Goal: Task Accomplishment & Management: Manage account settings

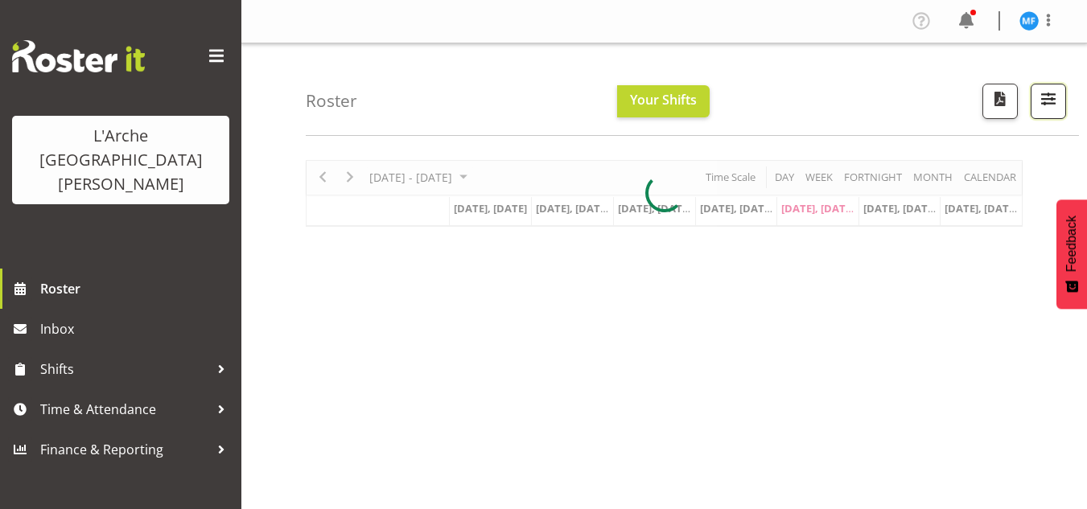
click at [1054, 101] on span "button" at bounding box center [1048, 99] width 21 height 21
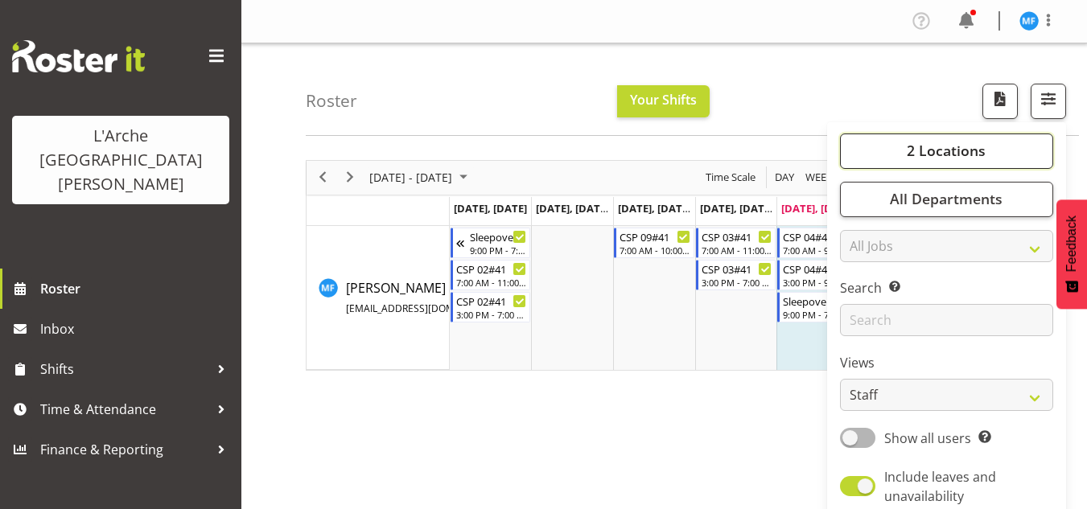
click at [939, 150] on span "2 Locations" at bounding box center [946, 150] width 79 height 19
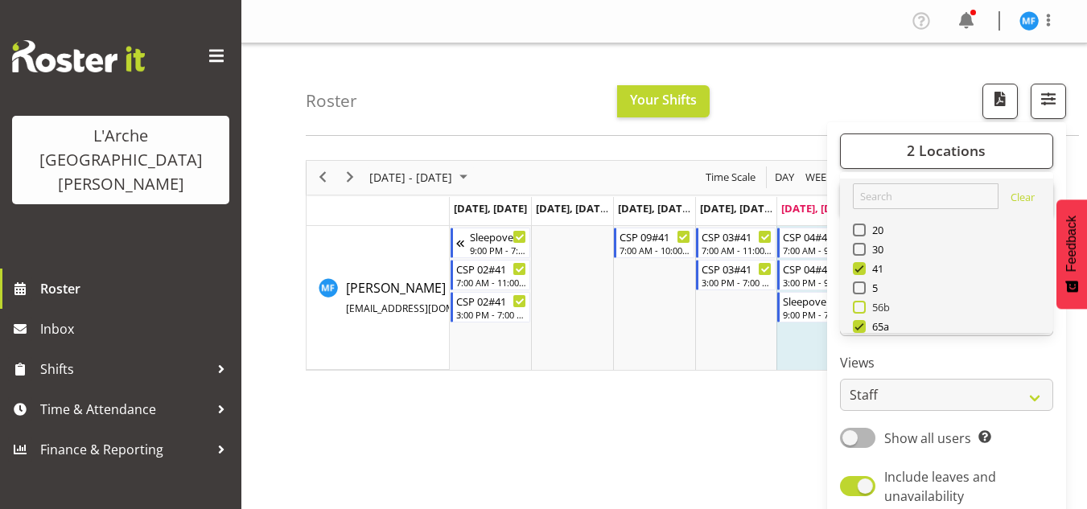
click at [883, 305] on span "56b" at bounding box center [878, 307] width 25 height 13
click at [864, 305] on input "56b" at bounding box center [858, 307] width 10 height 10
checkbox input "true"
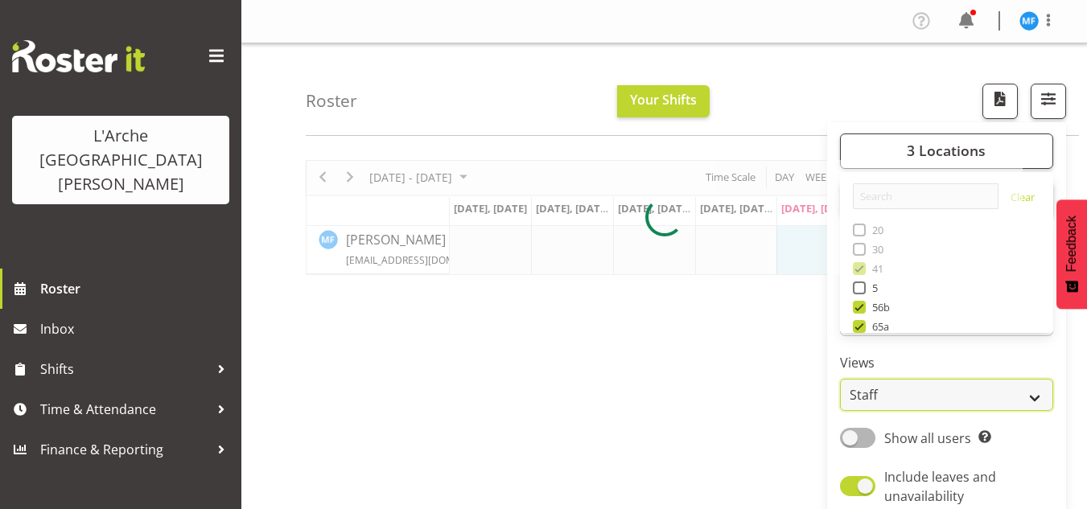
click at [891, 397] on select "Staff Role Shift - Horizontal Shift - Vertical Staff - Location" at bounding box center [946, 395] width 213 height 32
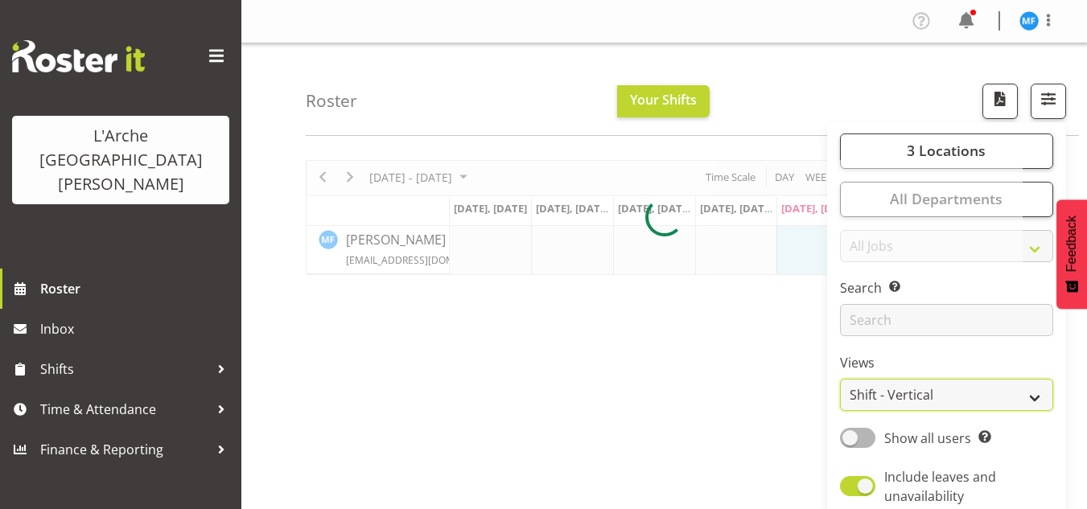
click at [841, 379] on select "Staff Role Shift - Horizontal Shift - Vertical Staff - Location" at bounding box center [946, 395] width 213 height 32
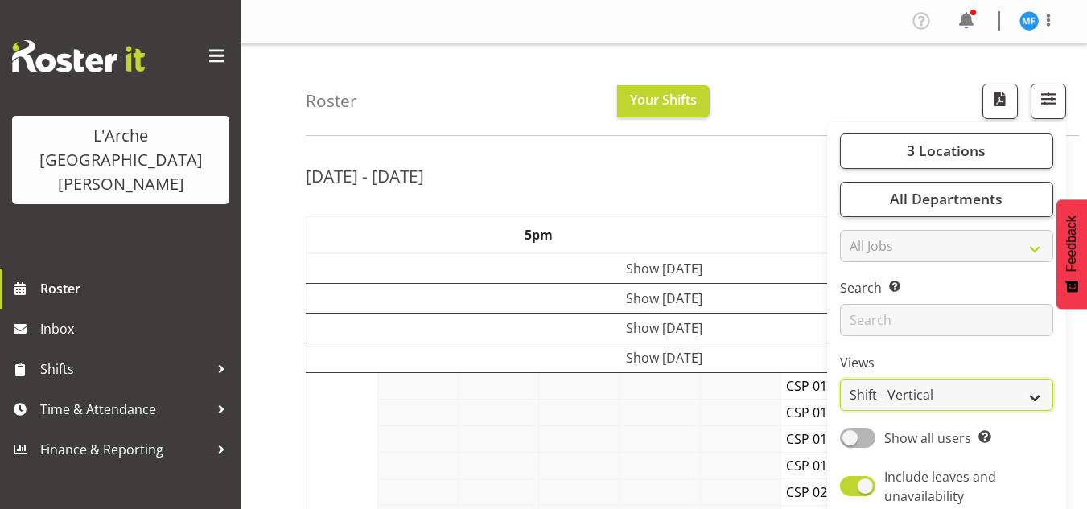
click at [913, 389] on select "Staff Role Shift - Horizontal Shift - Vertical Staff - Location" at bounding box center [946, 395] width 213 height 32
select select "shiftH"
click at [841, 379] on select "Staff Role Shift - Horizontal Shift - Vertical Staff - Location" at bounding box center [946, 395] width 213 height 32
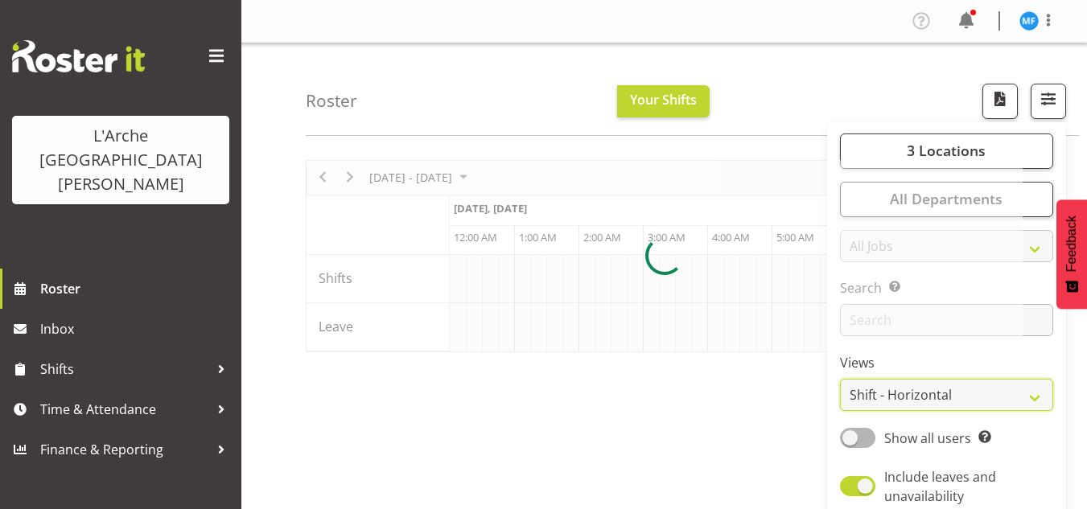
scroll to position [0, 6760]
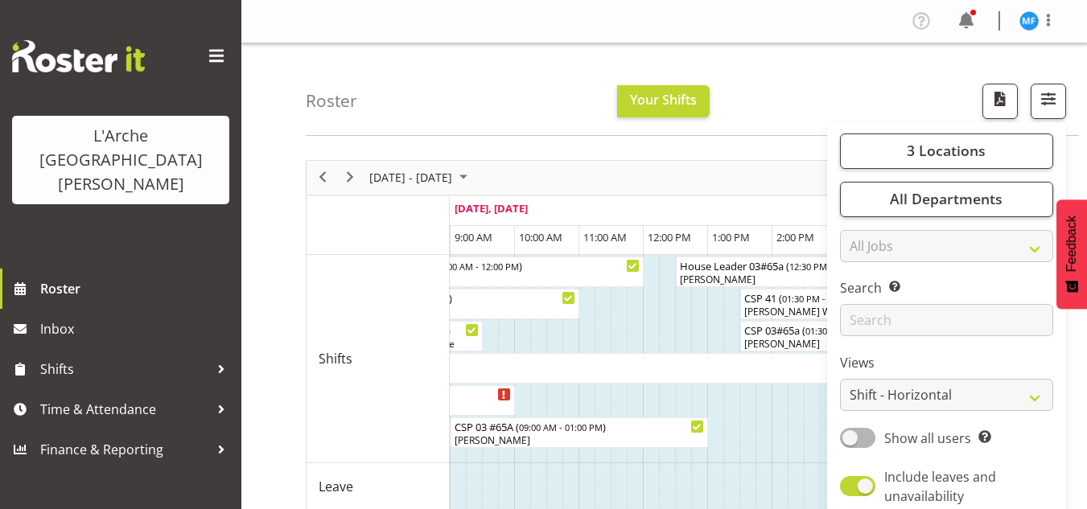
click at [728, 427] on div "[DATE] - [DATE] [DATE] Timeline Day Timeline Week Timeline Fortnight Timeline M…" at bounding box center [664, 336] width 717 height 353
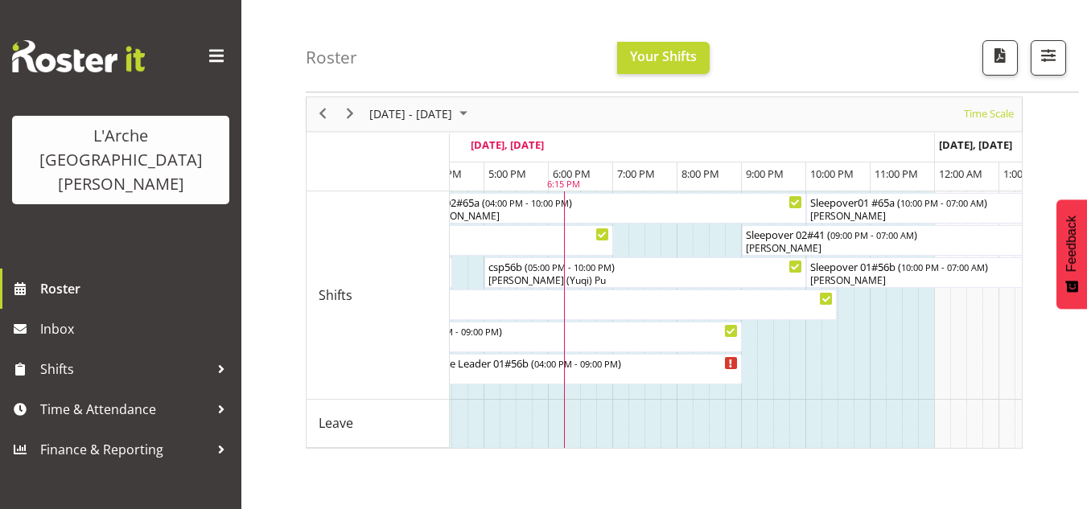
scroll to position [0, 7258]
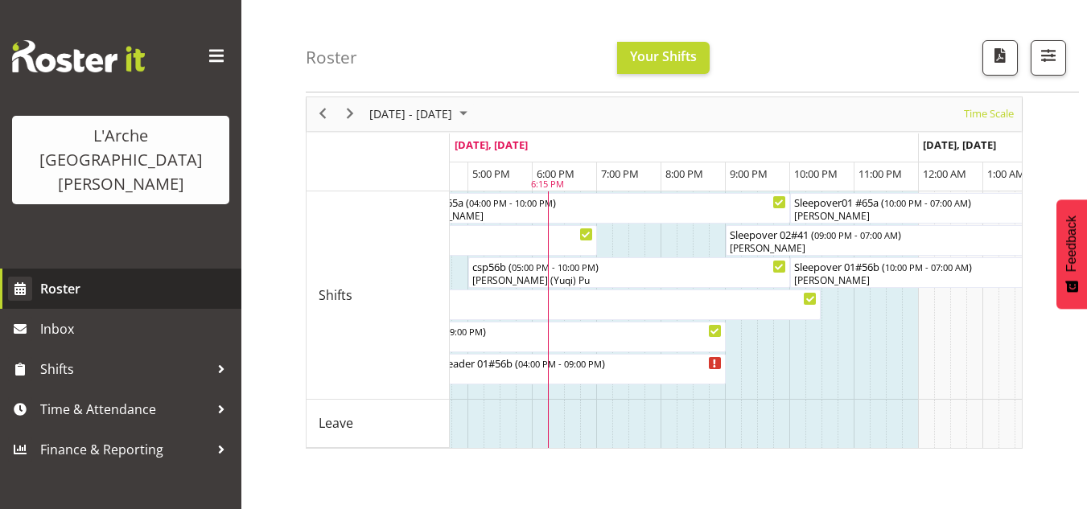
click at [4, 269] on link "Roster" at bounding box center [120, 289] width 241 height 40
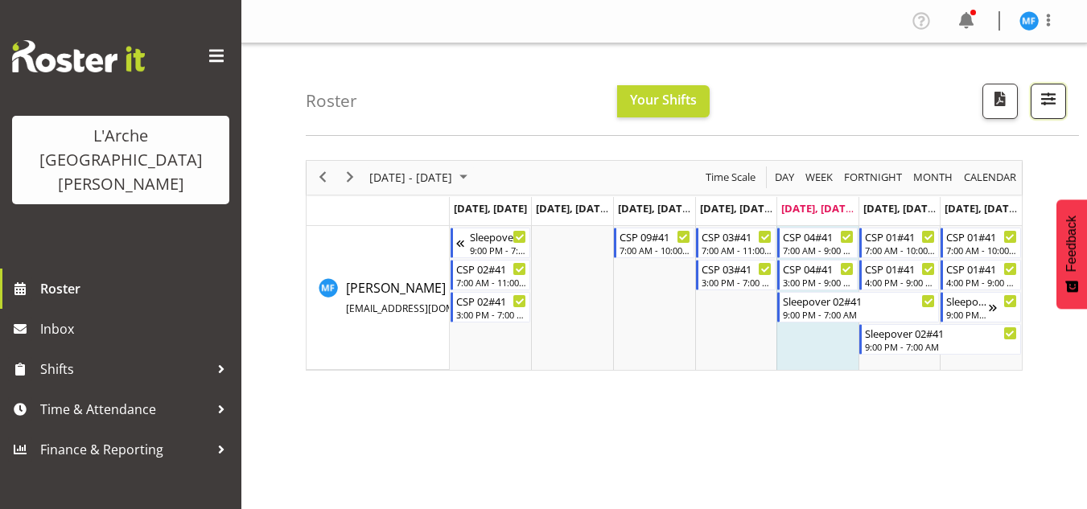
click at [1052, 101] on span "button" at bounding box center [1048, 99] width 21 height 21
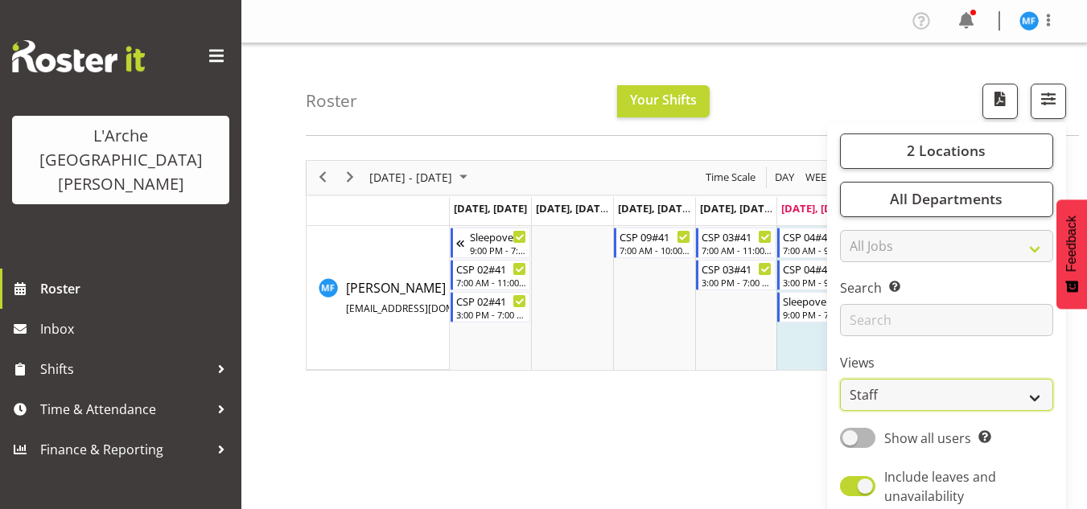
click at [921, 393] on select "Staff Role Shift - Horizontal Shift - Vertical Staff - Location" at bounding box center [946, 395] width 213 height 32
select select "shiftH"
click at [841, 379] on select "Staff Role Shift - Horizontal Shift - Vertical Staff - Location" at bounding box center [946, 395] width 213 height 32
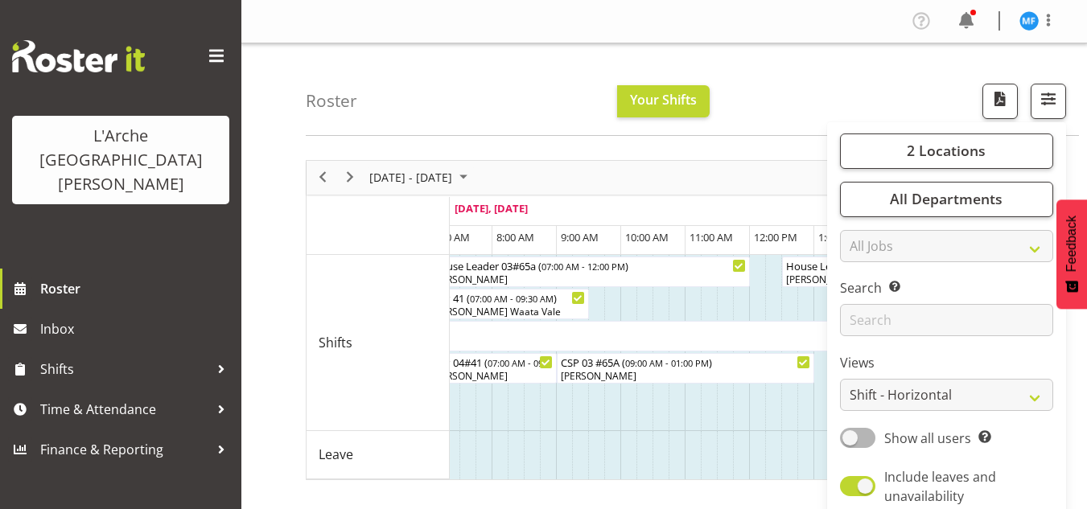
drag, startPoint x: 814, startPoint y: 484, endPoint x: 872, endPoint y: 108, distance: 380.2
click at [872, 108] on div "Roster Your Shifts 2 Locations Clear 20 30 41 5 56b 65a 73 Art and Music [GEOGR…" at bounding box center [692, 89] width 773 height 93
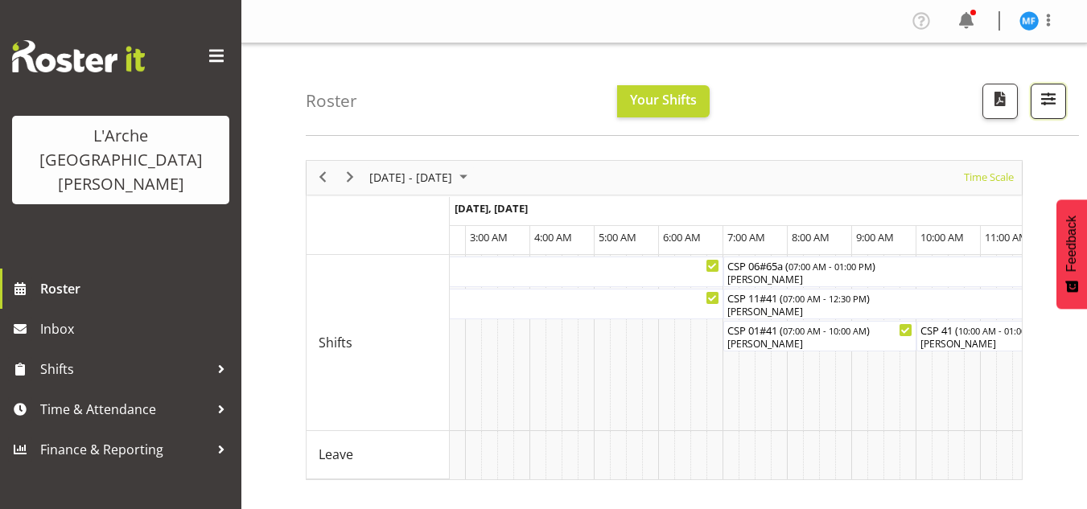
click at [1055, 89] on span "button" at bounding box center [1048, 99] width 21 height 21
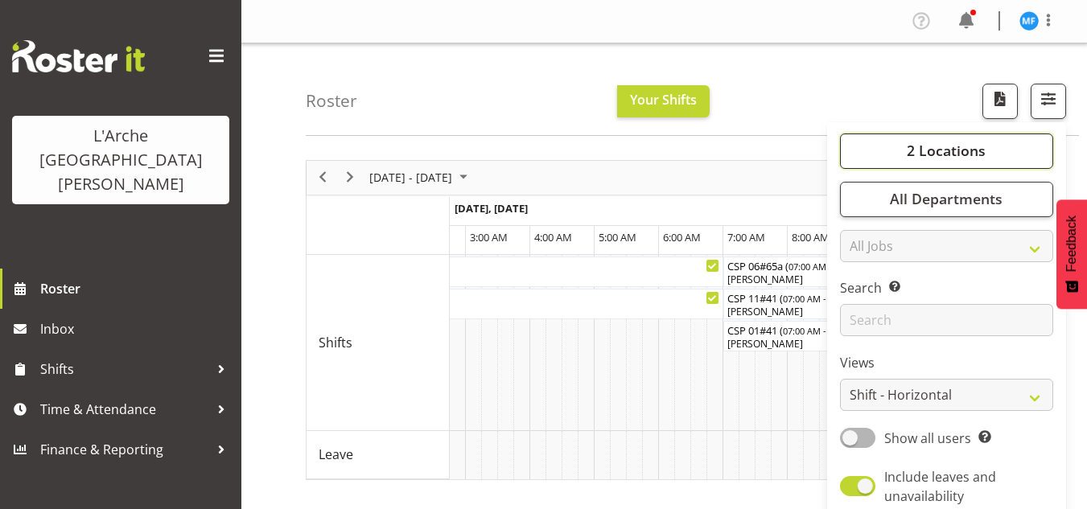
click at [990, 163] on button "2 Locations" at bounding box center [946, 151] width 213 height 35
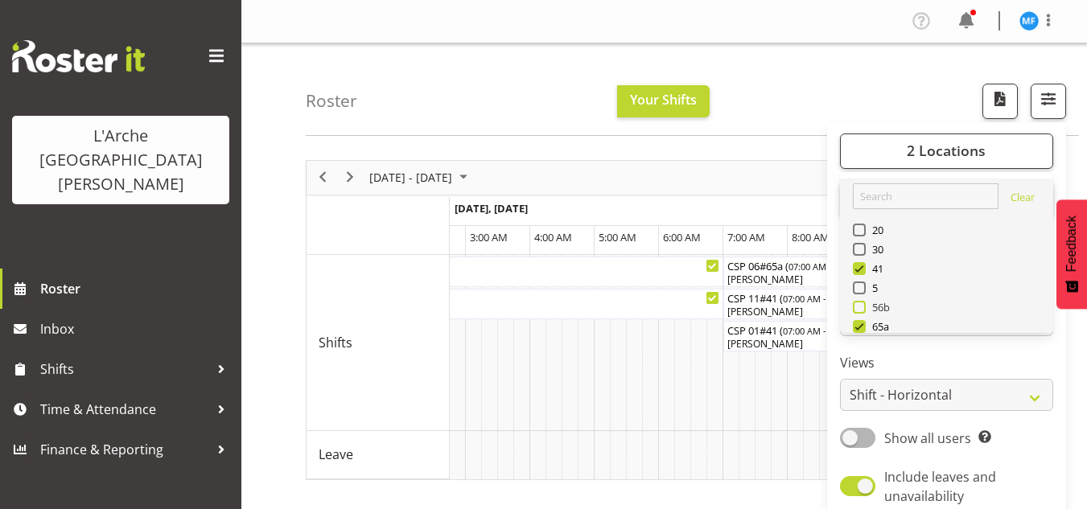
click at [891, 304] on span "56b" at bounding box center [878, 307] width 25 height 13
click at [864, 304] on input "56b" at bounding box center [858, 307] width 10 height 10
checkbox input "true"
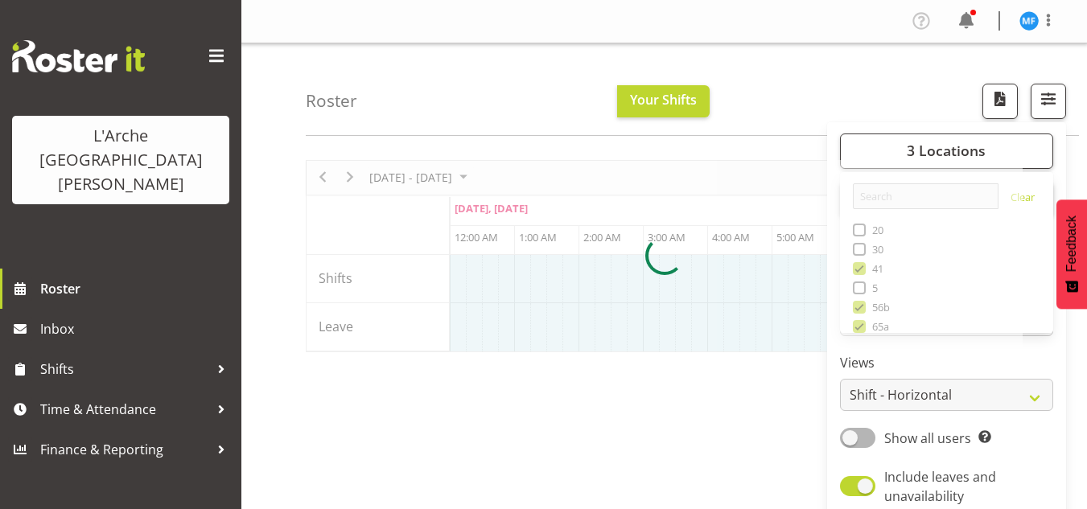
click at [748, 353] on div at bounding box center [664, 256] width 717 height 192
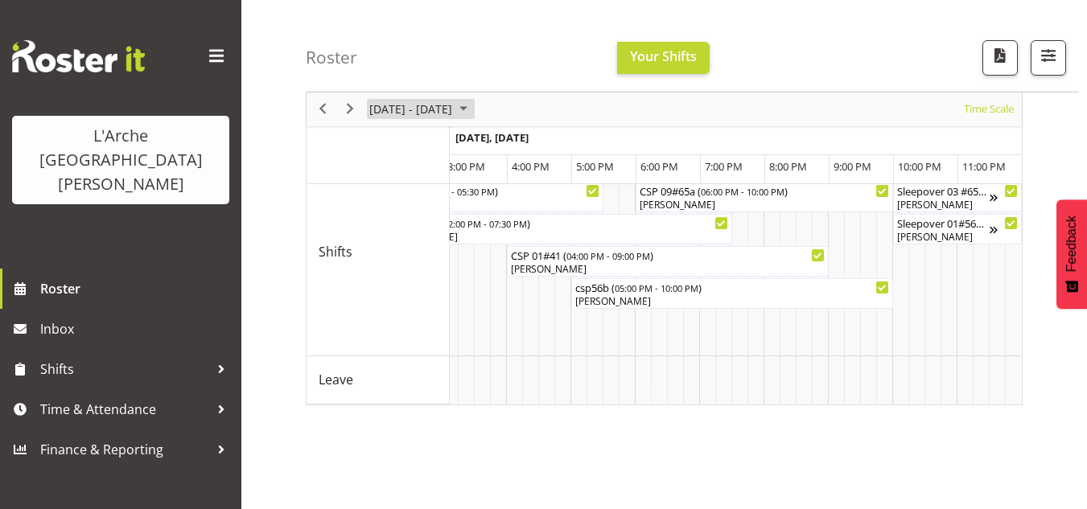
click at [431, 101] on span "[DATE] - [DATE]" at bounding box center [411, 110] width 86 height 20
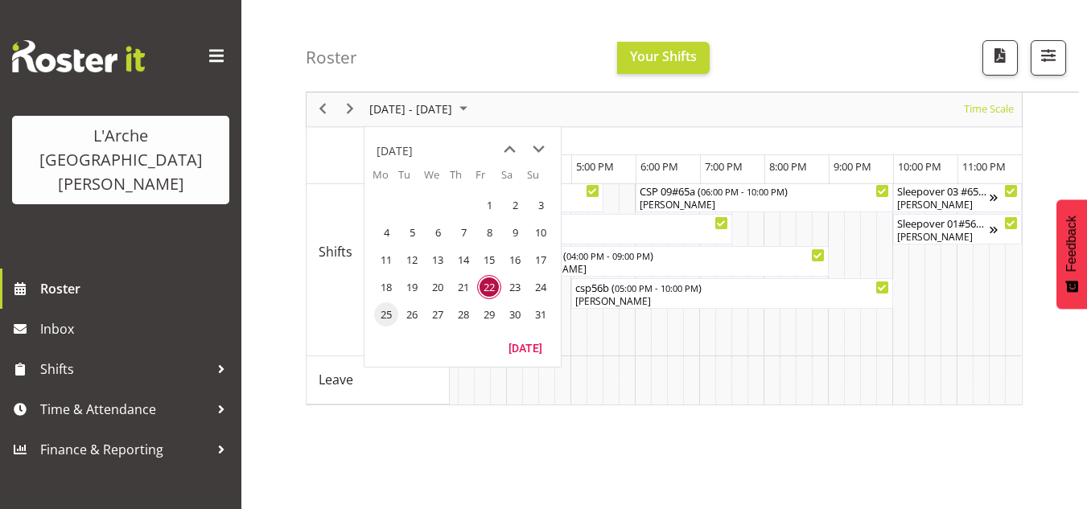
click at [393, 320] on span "25" at bounding box center [386, 315] width 24 height 24
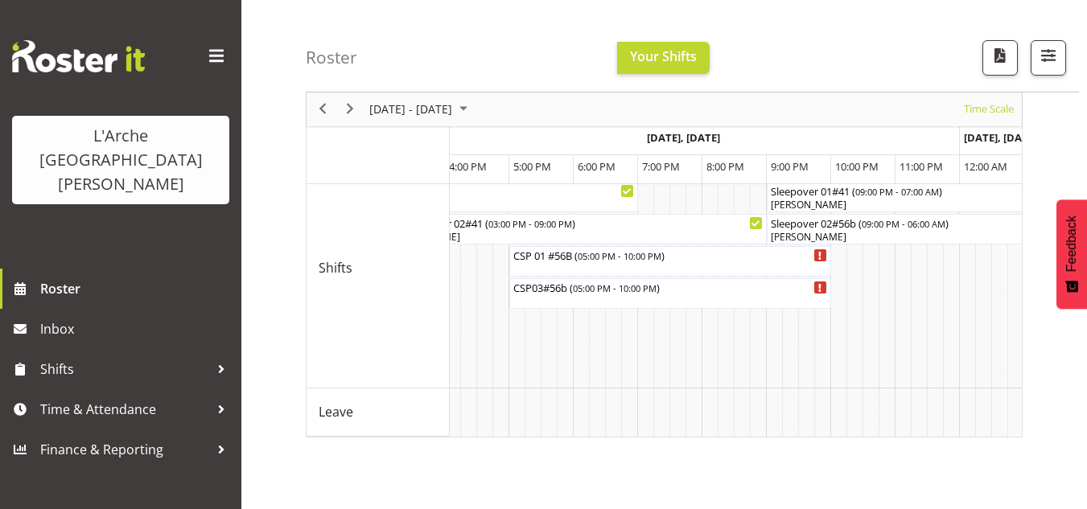
scroll to position [0, 2886]
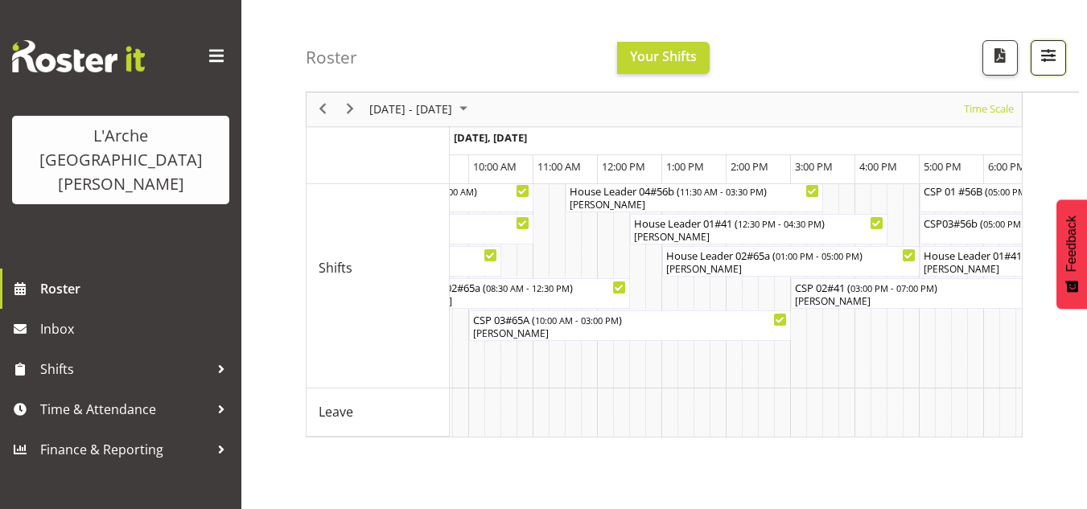
click at [1038, 64] on span "button" at bounding box center [1048, 55] width 21 height 21
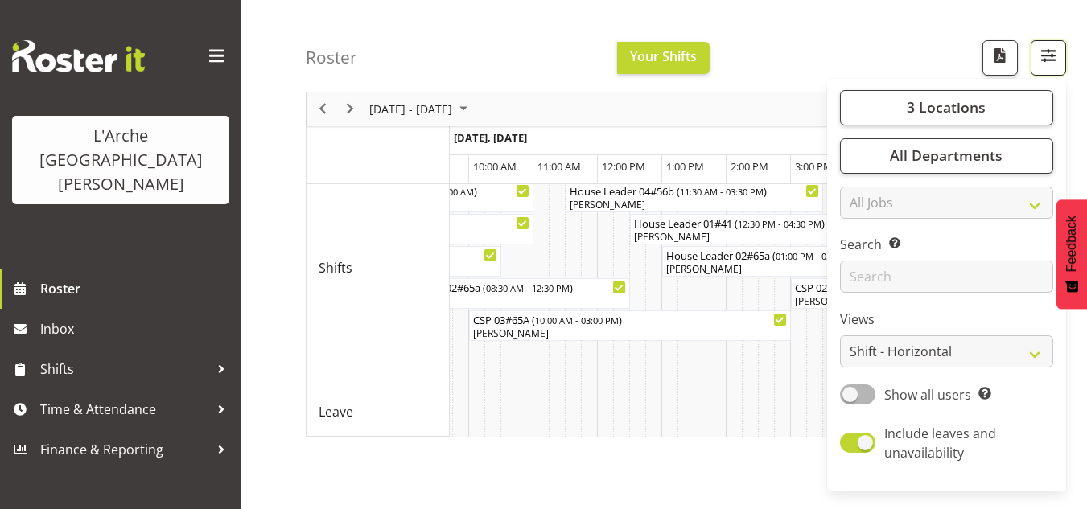
click at [1047, 62] on span "button" at bounding box center [1048, 55] width 21 height 21
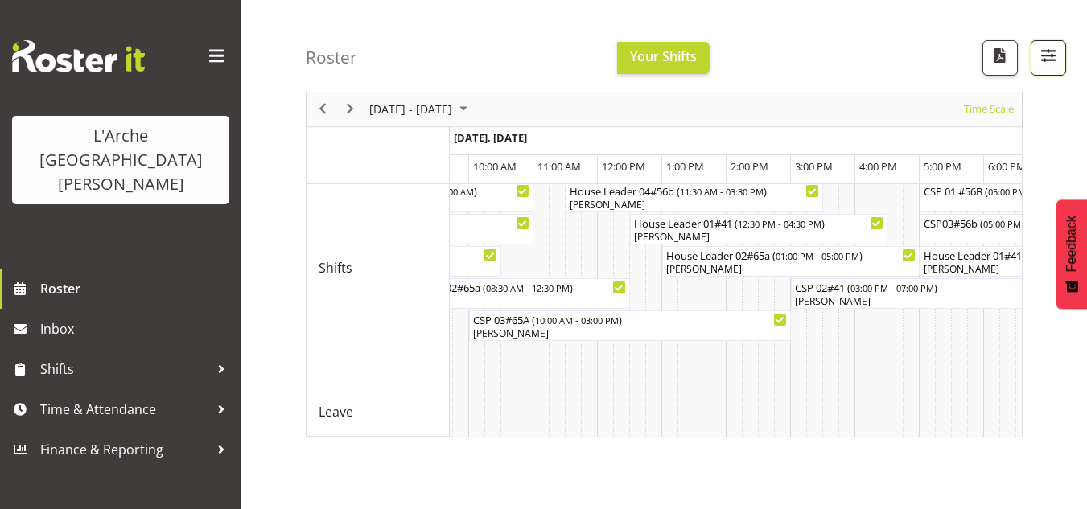
click at [1047, 64] on span "button" at bounding box center [1048, 55] width 21 height 21
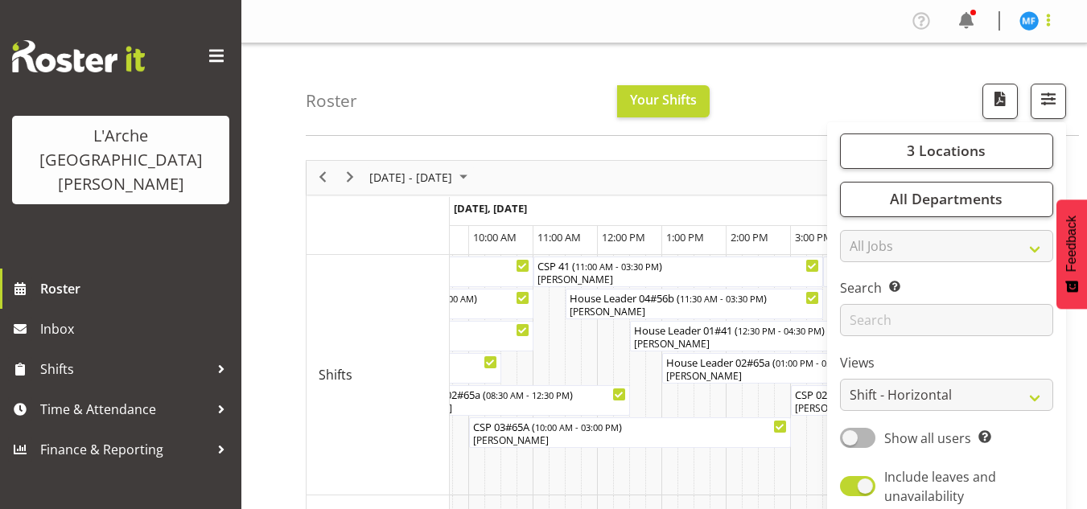
click at [1051, 22] on span at bounding box center [1048, 19] width 19 height 19
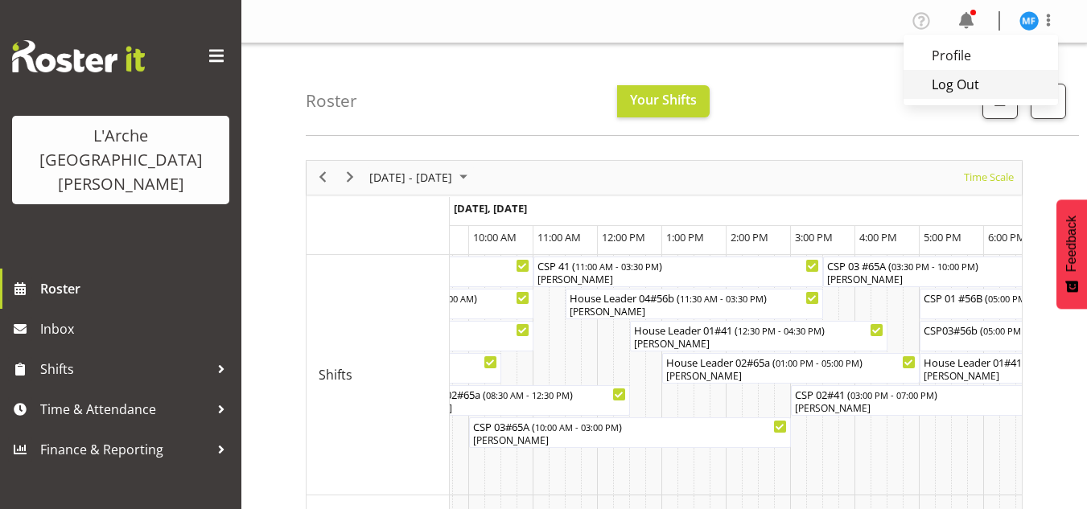
click at [979, 84] on link "Log Out" at bounding box center [981, 84] width 155 height 29
